Goal: Task Accomplishment & Management: Use online tool/utility

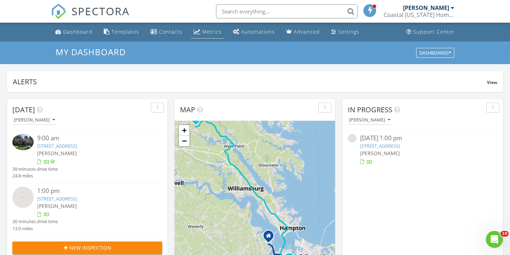
click at [205, 33] on div "Metrics" at bounding box center [211, 31] width 19 height 7
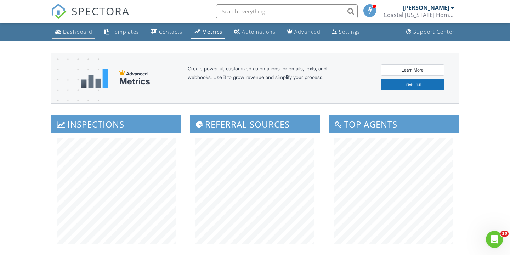
click at [87, 35] on div "Dashboard" at bounding box center [77, 31] width 29 height 7
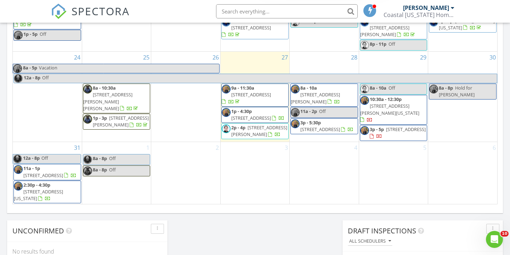
scroll to position [268, 0]
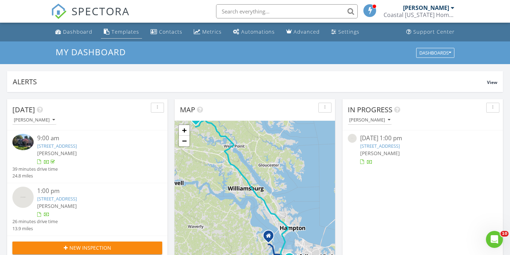
click at [123, 34] on div "Templates" at bounding box center [126, 31] width 28 height 7
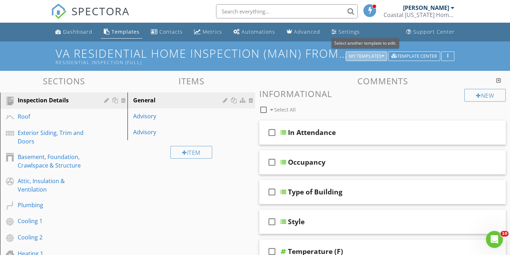
click at [378, 56] on div "My Templates" at bounding box center [366, 56] width 35 height 5
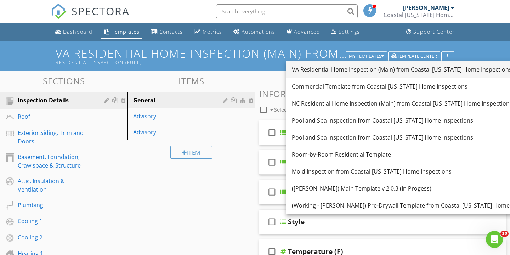
click at [376, 69] on div "VA Residential Home Inspection (Main) from Coastal [US_STATE] Home Inspections" at bounding box center [417, 69] width 250 height 8
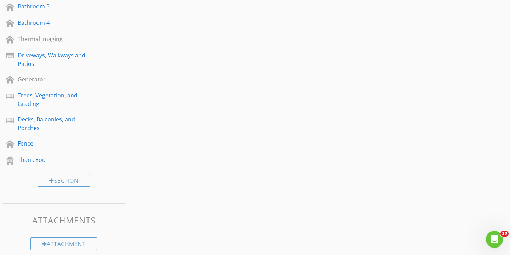
scroll to position [448, 0]
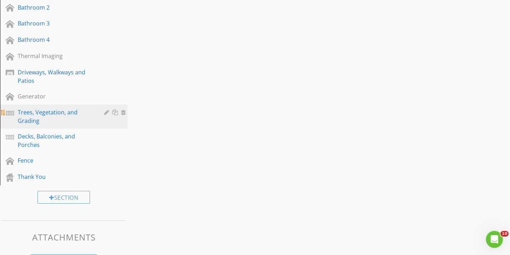
click at [28, 113] on div "Trees, Vegetation, and Grading" at bounding box center [56, 116] width 76 height 17
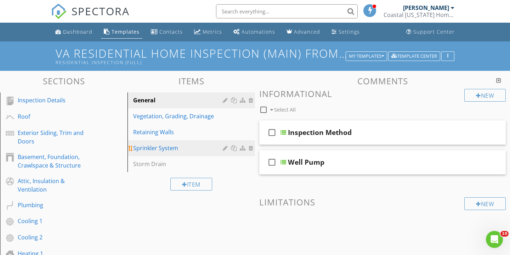
scroll to position [0, 0]
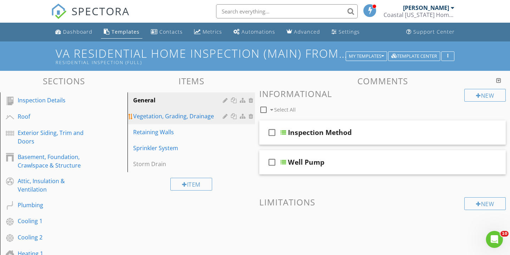
click at [168, 118] on div "Vegetation, Grading, Drainage" at bounding box center [179, 116] width 92 height 8
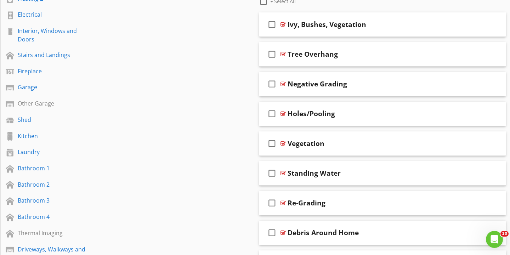
scroll to position [270, 0]
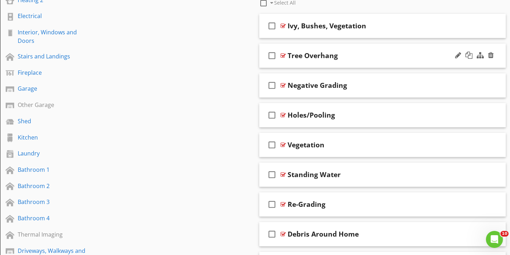
click at [305, 64] on div "check_box_outline_blank Tree Overhang" at bounding box center [382, 56] width 246 height 24
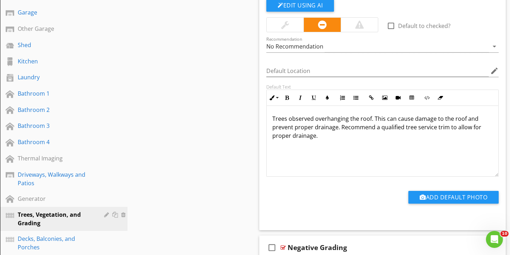
scroll to position [347, 0]
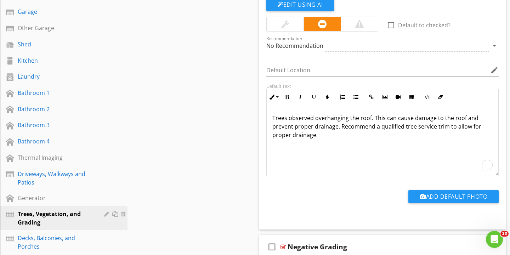
drag, startPoint x: 272, startPoint y: 118, endPoint x: 329, endPoint y: 141, distance: 61.8
click at [329, 141] on div "Trees observed overhanging the roof. This can cause damage to the roof and prev…" at bounding box center [383, 140] width 232 height 71
copy p "Trees observed overhanging the roof. This can cause damage to the roof and prev…"
click at [222, 116] on div "Sections Inspection Details Roof Exterior Siding, Trim and Doors Basement, Foun…" at bounding box center [255, 107] width 510 height 766
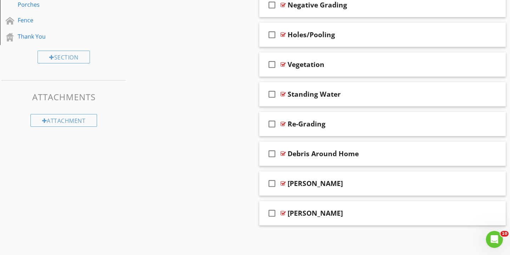
scroll to position [588, 0]
click at [306, 222] on div "check_box_outline_blank [PERSON_NAME]" at bounding box center [382, 213] width 246 height 24
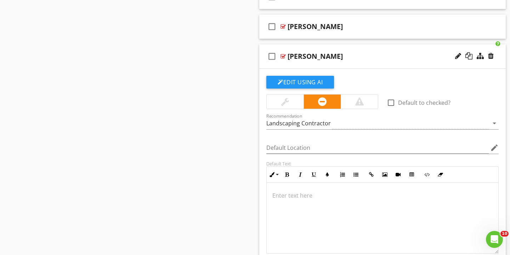
scroll to position [743, 0]
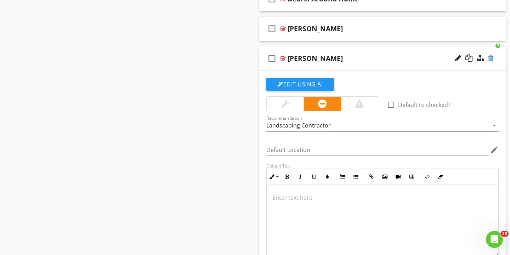
click at [490, 58] on div at bounding box center [491, 58] width 6 height 7
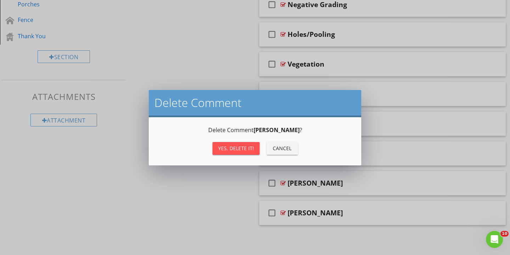
scroll to position [588, 0]
click at [232, 152] on div "Yes, Delete it!" at bounding box center [236, 147] width 36 height 7
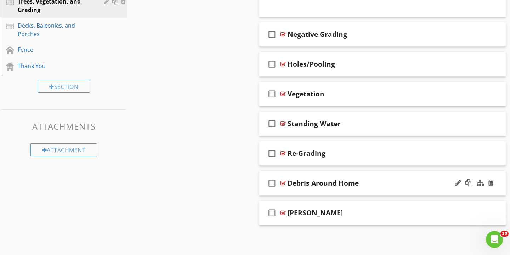
scroll to position [558, 0]
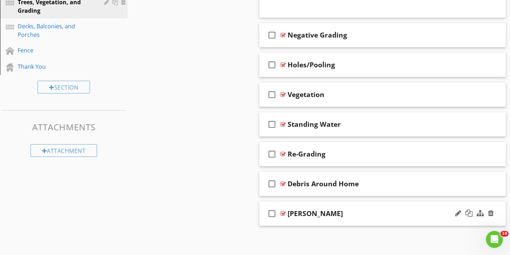
click at [293, 218] on div "check_box_outline_blank [PERSON_NAME]" at bounding box center [382, 213] width 246 height 24
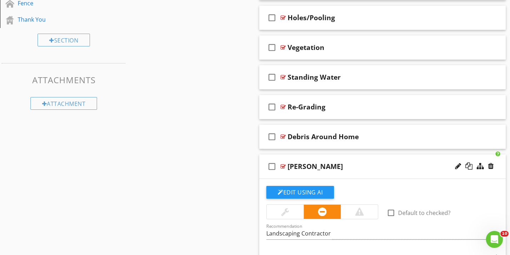
scroll to position [601, 0]
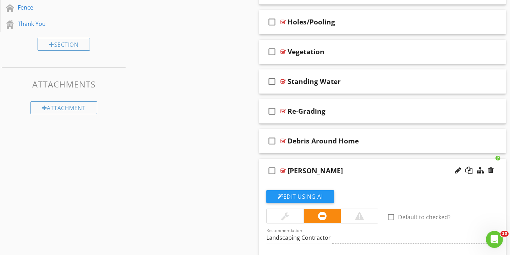
click at [314, 177] on div "check_box_outline_blank [PERSON_NAME]" at bounding box center [382, 171] width 246 height 24
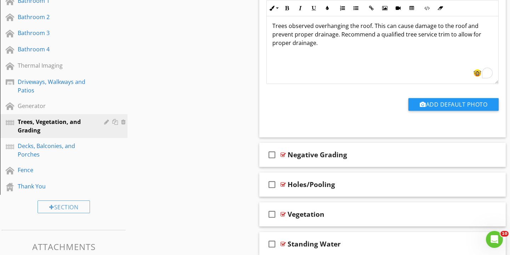
scroll to position [435, 0]
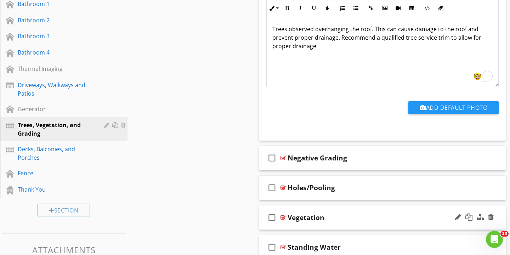
click at [315, 224] on div "check_box_outline_blank Vegetation" at bounding box center [382, 217] width 246 height 24
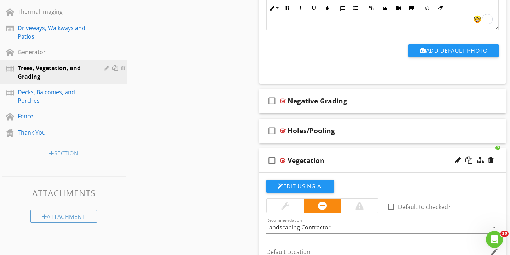
scroll to position [484, 0]
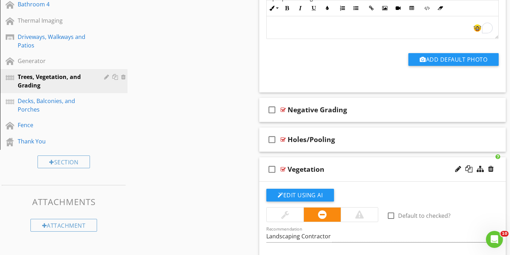
click at [307, 177] on div "check_box_outline_blank Vegetation" at bounding box center [382, 169] width 246 height 24
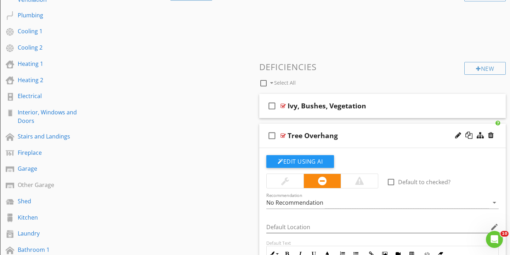
scroll to position [189, 0]
click at [311, 114] on div "check_box_outline_blank Ivy, Bushes, Vegetation" at bounding box center [382, 106] width 246 height 24
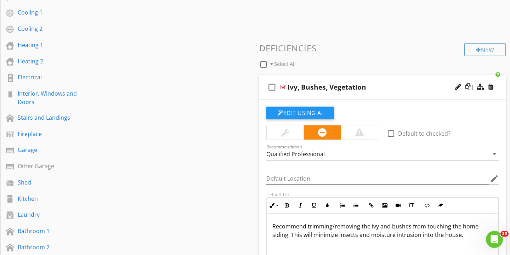
scroll to position [209, 0]
click at [309, 96] on div "check_box_outline_blank Ivy, Bushes, Vegetation" at bounding box center [382, 86] width 246 height 24
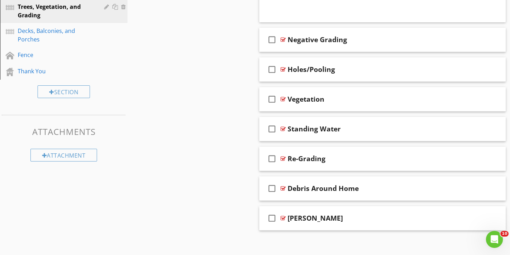
scroll to position [552, 0]
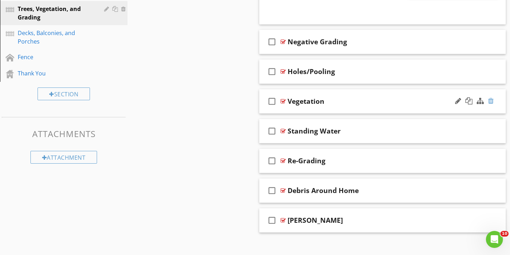
click at [491, 101] on div at bounding box center [491, 100] width 6 height 7
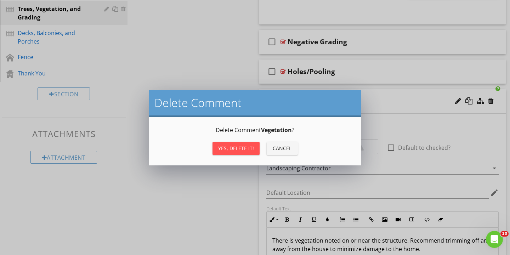
click at [237, 150] on div "Yes, Delete it!" at bounding box center [236, 147] width 36 height 7
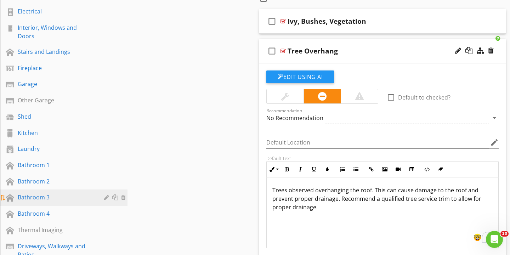
scroll to position [272, 0]
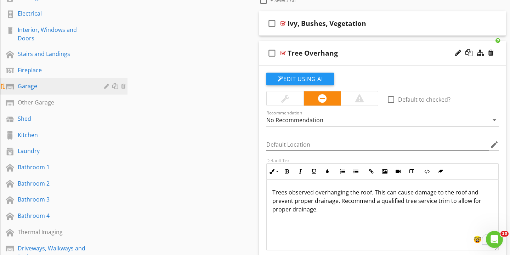
click at [28, 82] on div "Garage" at bounding box center [56, 86] width 76 height 8
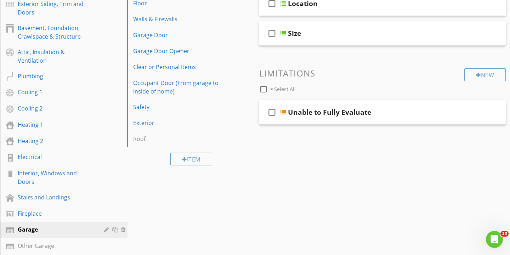
scroll to position [85, 0]
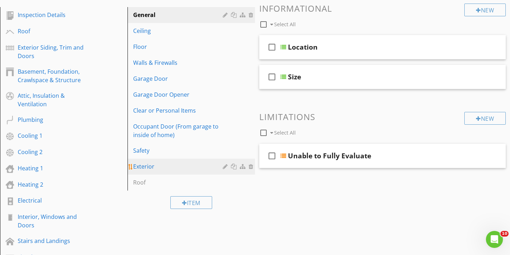
click at [153, 168] on div "Exterior" at bounding box center [179, 166] width 92 height 8
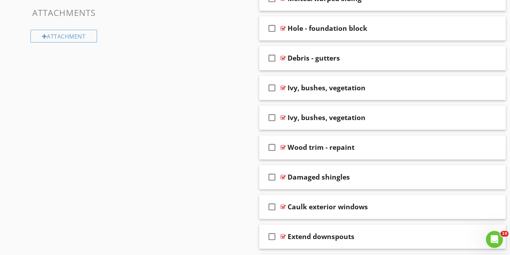
scroll to position [678, 0]
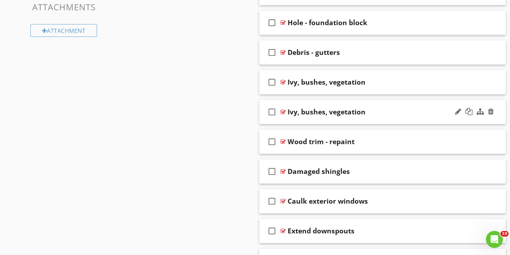
click at [323, 119] on div "check_box_outline_blank Ivy, bushes, vegetation" at bounding box center [382, 112] width 246 height 24
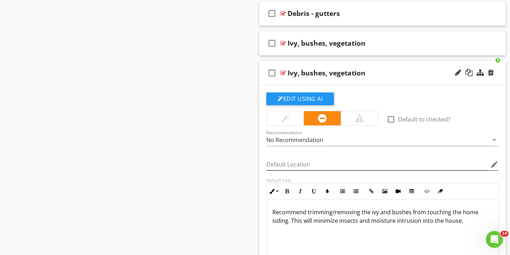
scroll to position [715, 0]
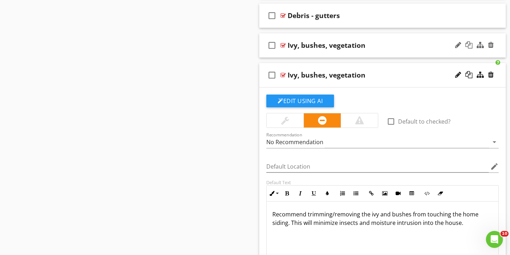
click at [324, 51] on div "check_box_outline_blank Ivy, bushes, vegetation" at bounding box center [382, 45] width 246 height 24
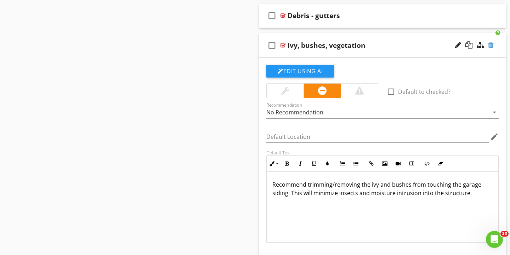
click at [490, 46] on div at bounding box center [491, 44] width 6 height 7
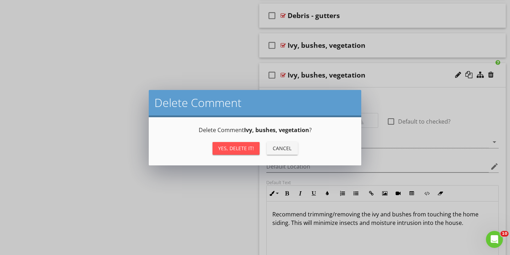
click at [243, 150] on div "Yes, Delete it!" at bounding box center [236, 147] width 36 height 7
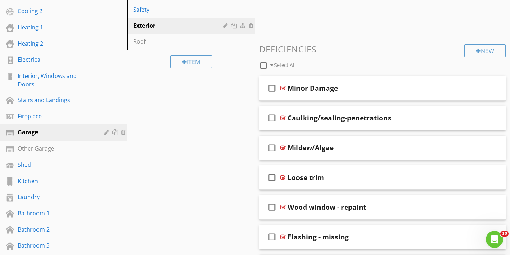
scroll to position [227, 0]
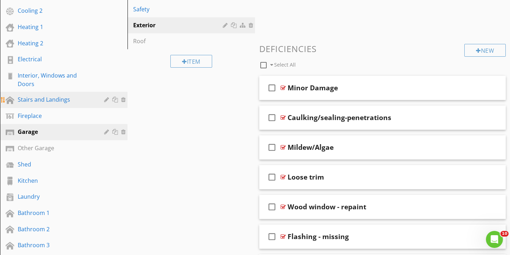
click at [41, 95] on div "Stairs and Landings" at bounding box center [56, 99] width 76 height 8
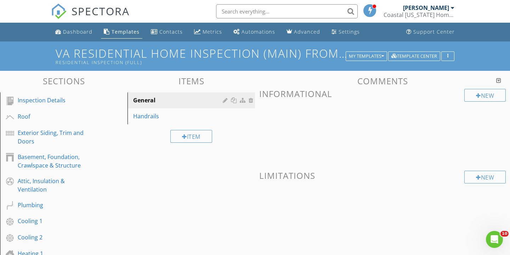
scroll to position [0, 0]
click at [155, 115] on div "Handrails" at bounding box center [179, 116] width 92 height 8
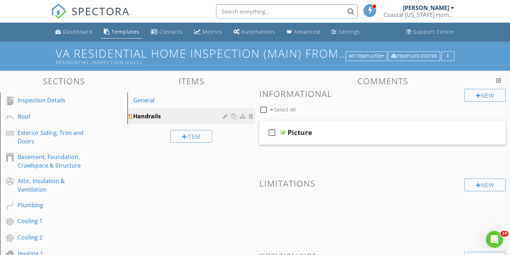
click at [155, 115] on div "Handrails" at bounding box center [179, 116] width 92 height 8
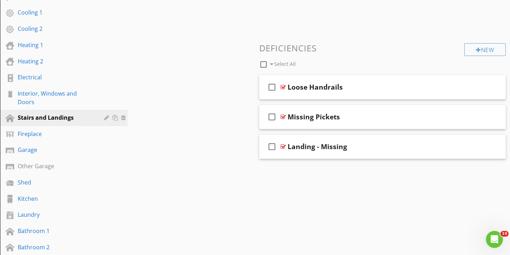
scroll to position [209, 0]
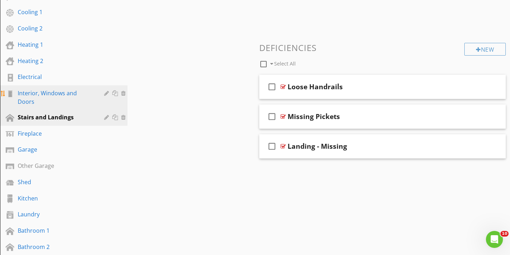
click at [88, 94] on div "Interior, Windows and Doors" at bounding box center [56, 97] width 76 height 17
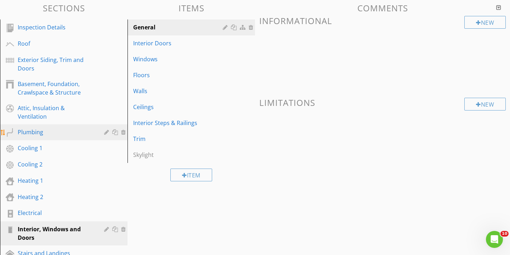
scroll to position [70, 0]
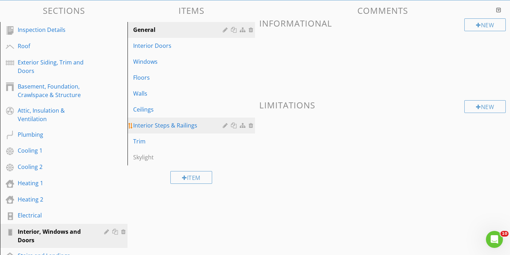
click at [183, 123] on div "Interior Steps & Railings" at bounding box center [179, 125] width 92 height 8
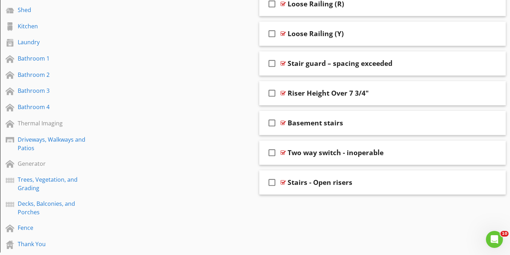
scroll to position [382, 0]
click at [306, 189] on div "check_box_outline_blank Stairs - Open risers" at bounding box center [382, 182] width 246 height 24
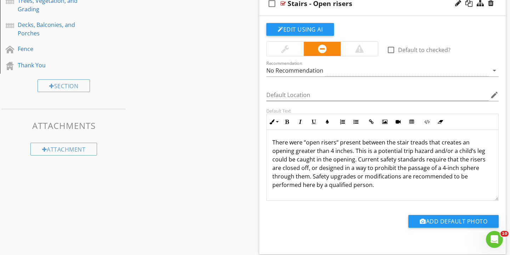
scroll to position [0, 0]
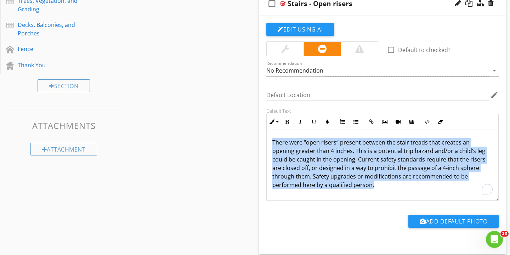
drag, startPoint x: 271, startPoint y: 143, endPoint x: 332, endPoint y: 194, distance: 79.7
click at [333, 194] on div "There were “open risers“ present between the stair treads that creates an openi…" at bounding box center [383, 165] width 232 height 71
copy p "There were “open risers“ present between the stair treads that creates an openi…"
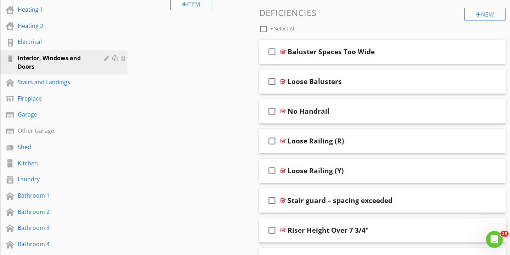
scroll to position [242, 0]
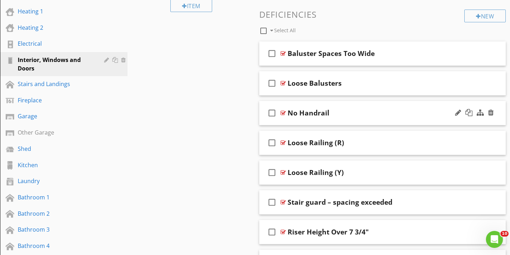
click at [313, 119] on div "check_box_outline_blank No Handrail" at bounding box center [382, 113] width 246 height 24
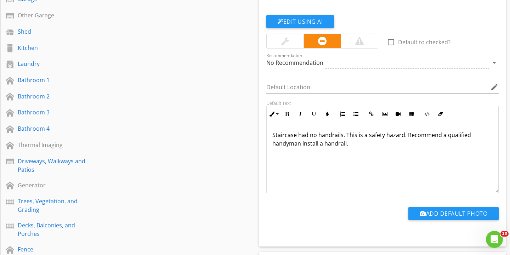
scroll to position [372, 0]
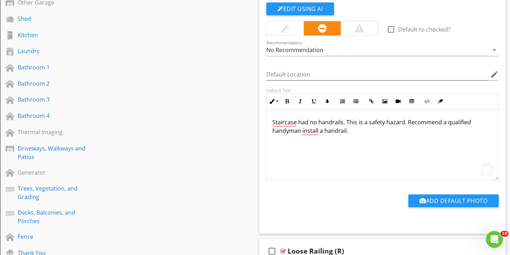
drag, startPoint x: 271, startPoint y: 124, endPoint x: 350, endPoint y: 138, distance: 80.4
click at [350, 138] on div "Staircase had no handrails. This is a safety hazard. Recommend a qualified hand…" at bounding box center [383, 144] width 232 height 71
copy p "Staircase had no handrails. This is a safety hazard. Recommend a qualified hand…"
click at [217, 68] on div "Sections Inspection Details Roof Exterior Siding, Trim and Doors Basement, Foun…" at bounding box center [255, 201] width 510 height 1004
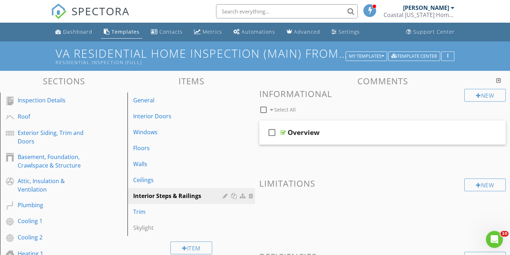
scroll to position [0, 0]
